Goal: Find specific page/section: Find specific page/section

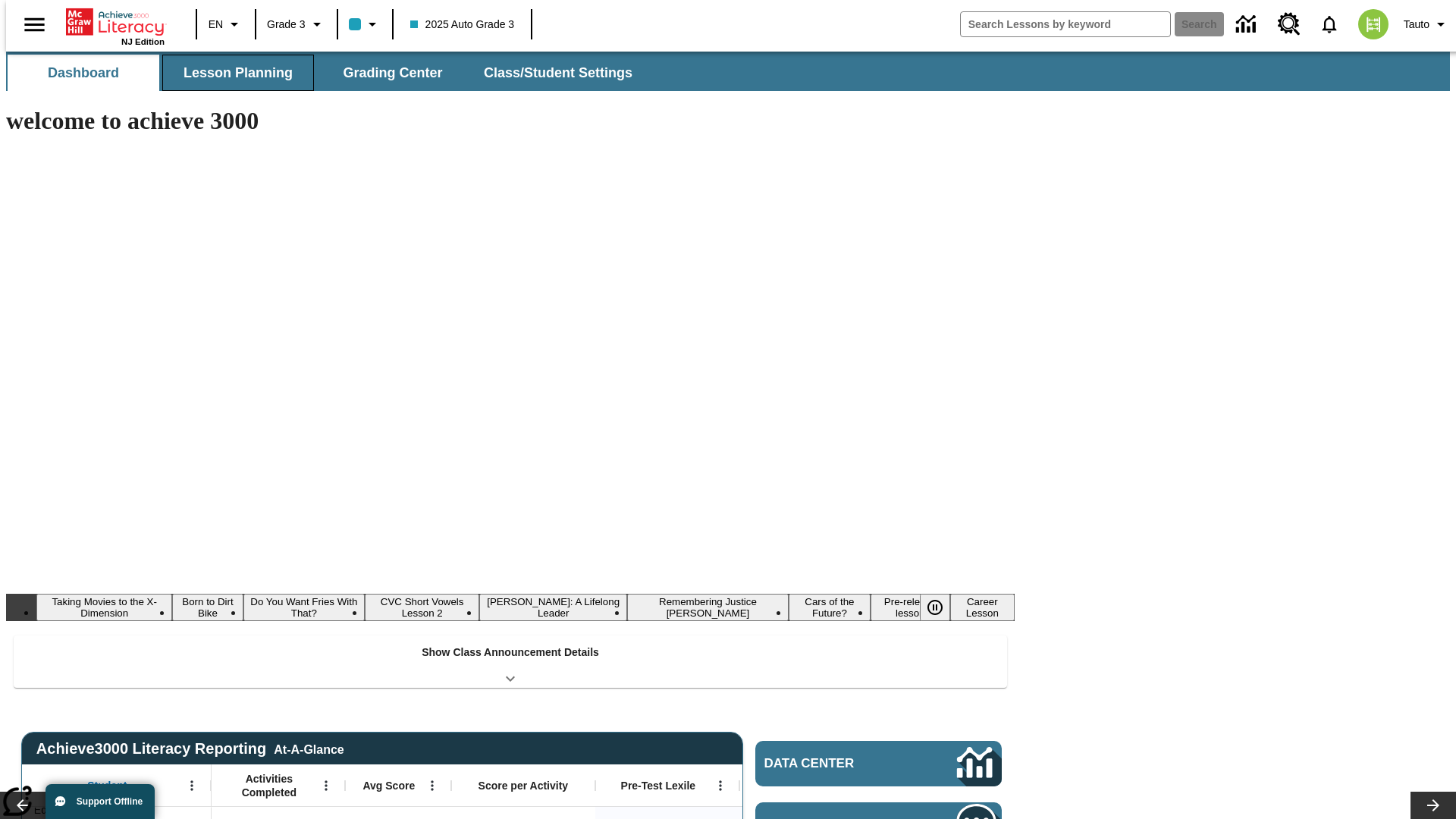
click at [232, 73] on button "Lesson Planning" at bounding box center [238, 73] width 152 height 37
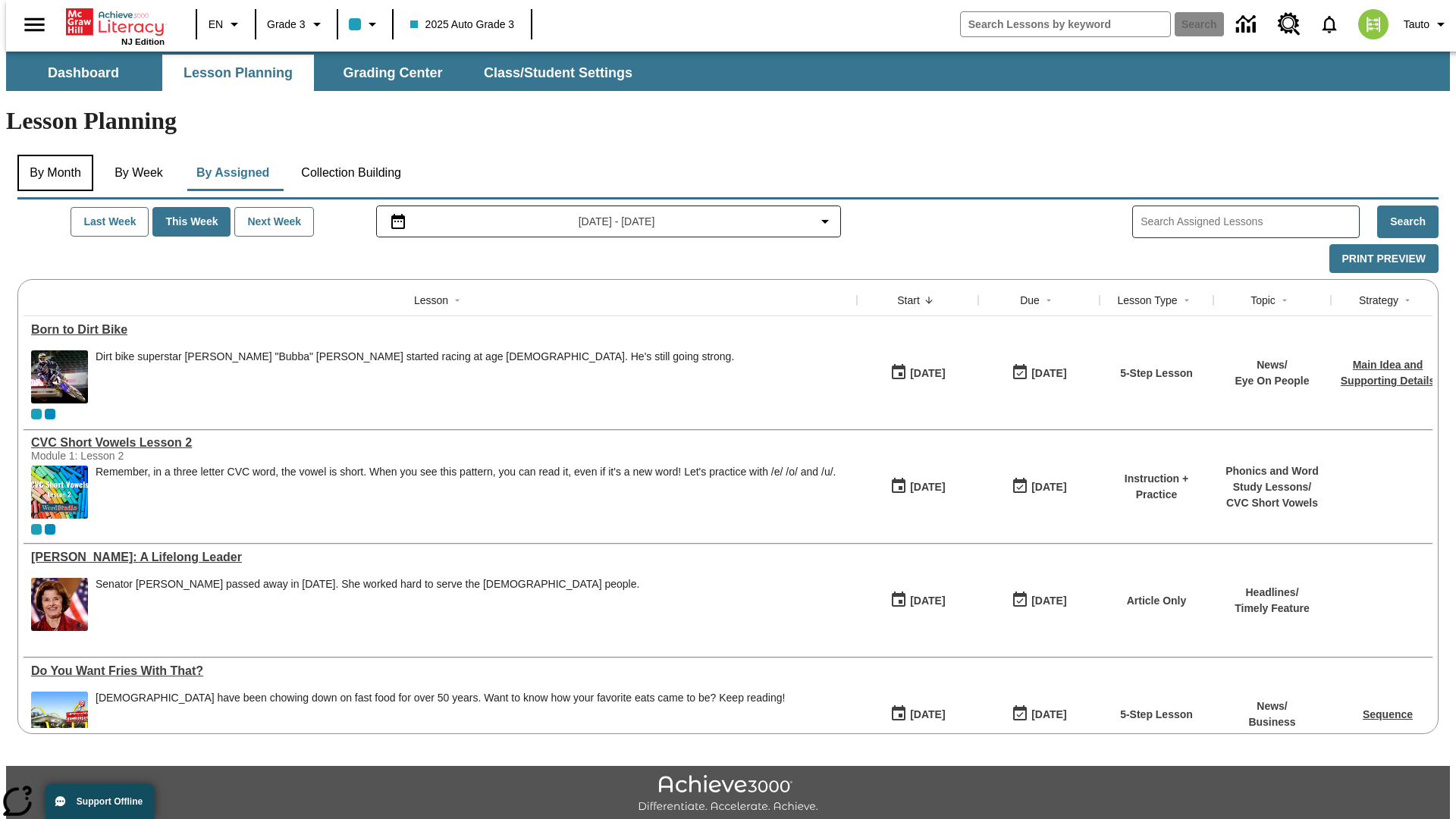
click at [51, 154] on button "By Month" at bounding box center [55, 172] width 75 height 37
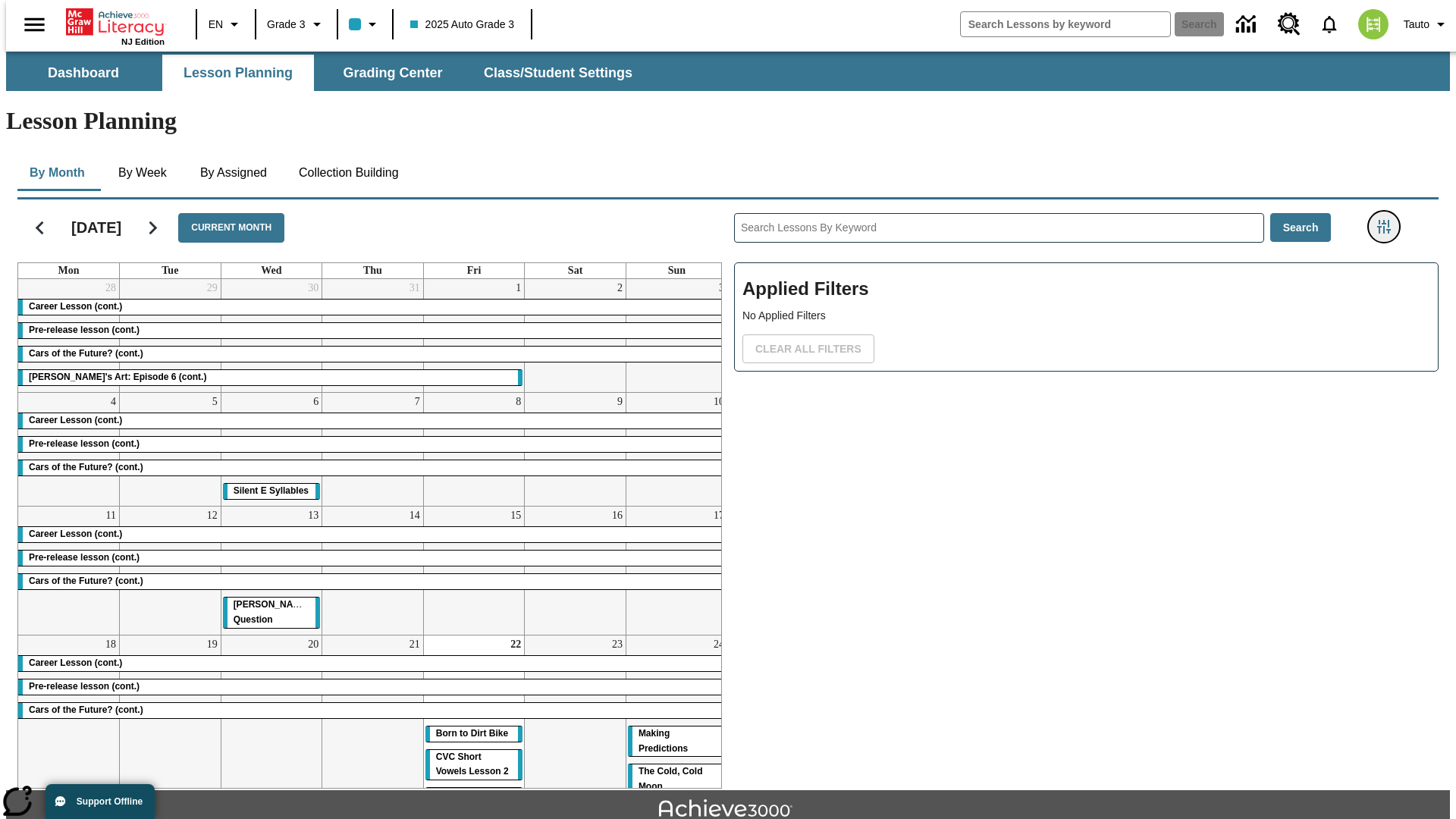
click at [1389, 220] on icon "Filters Side menu" at bounding box center [1384, 226] width 13 height 13
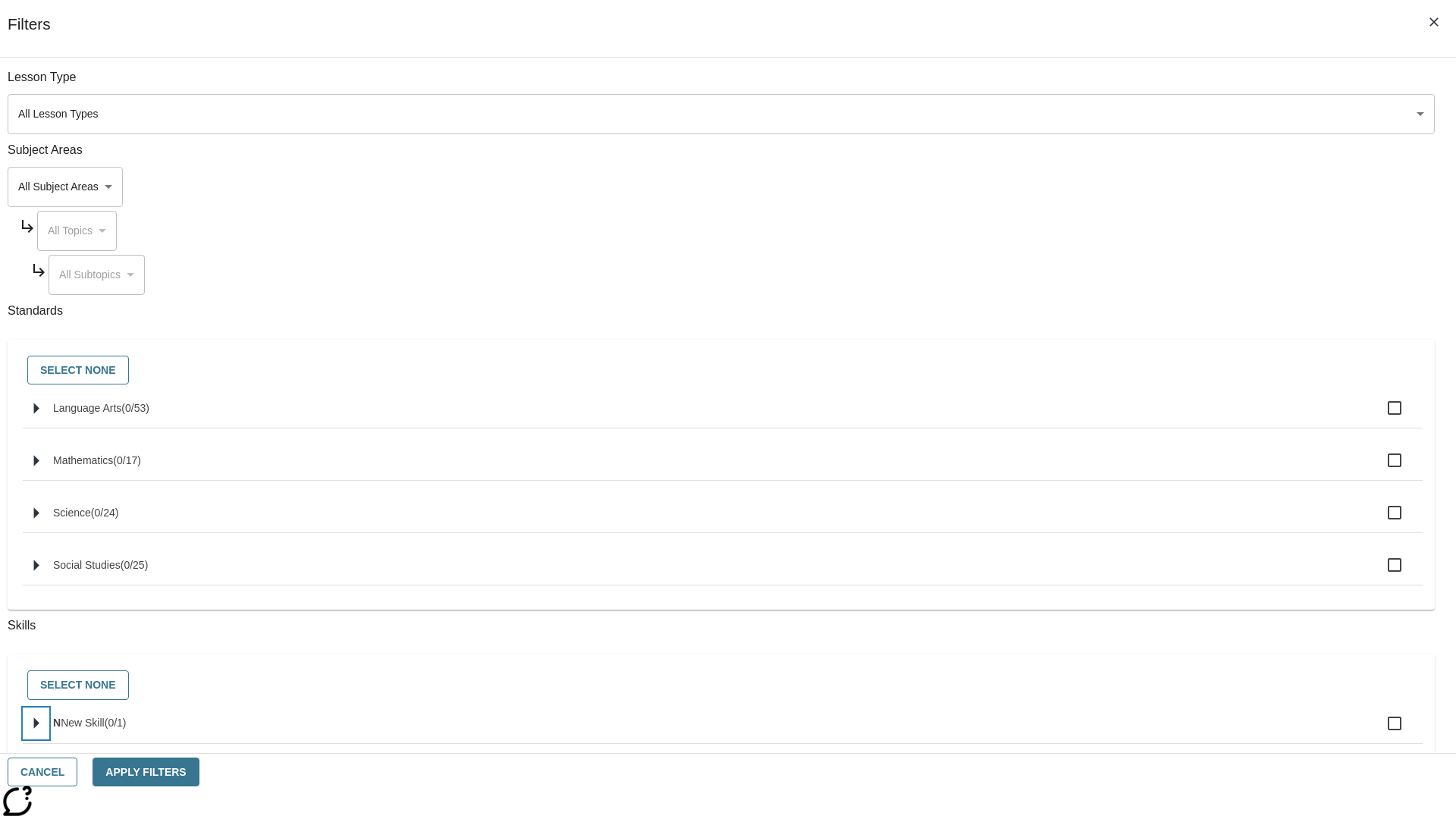
click at [40, 729] on icon "Select skills" at bounding box center [37, 724] width 5 height 12
click at [77, 772] on button "Cancel" at bounding box center [42, 772] width 70 height 30
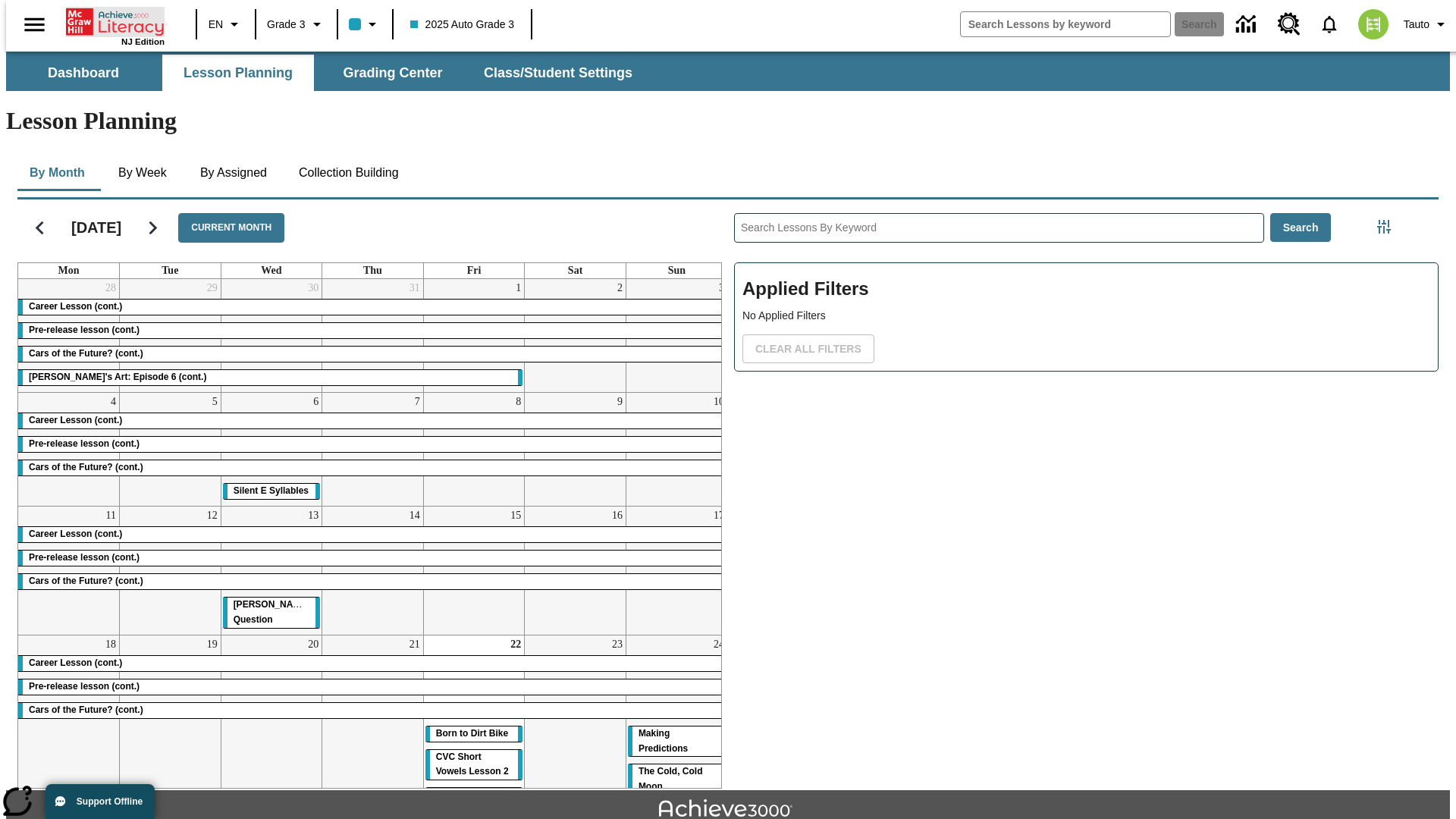
click at [110, 21] on icon "Home" at bounding box center [116, 22] width 101 height 31
